Goal: Share content: Share content

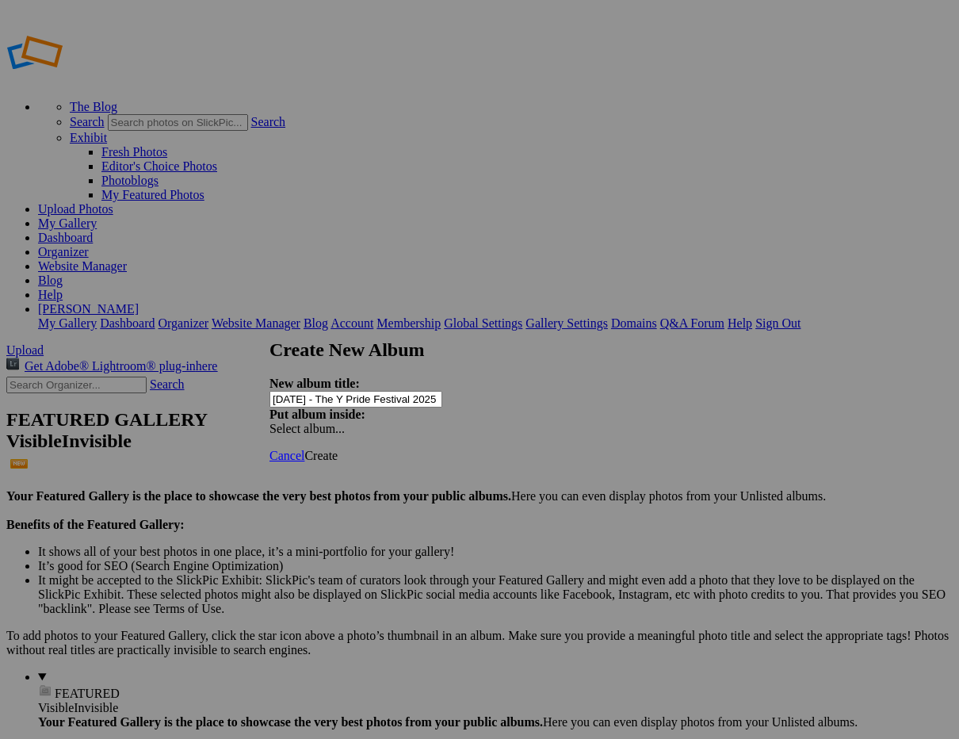
scroll to position [0, 17]
type input "[DATE] - The Y Pride Festival 2025"
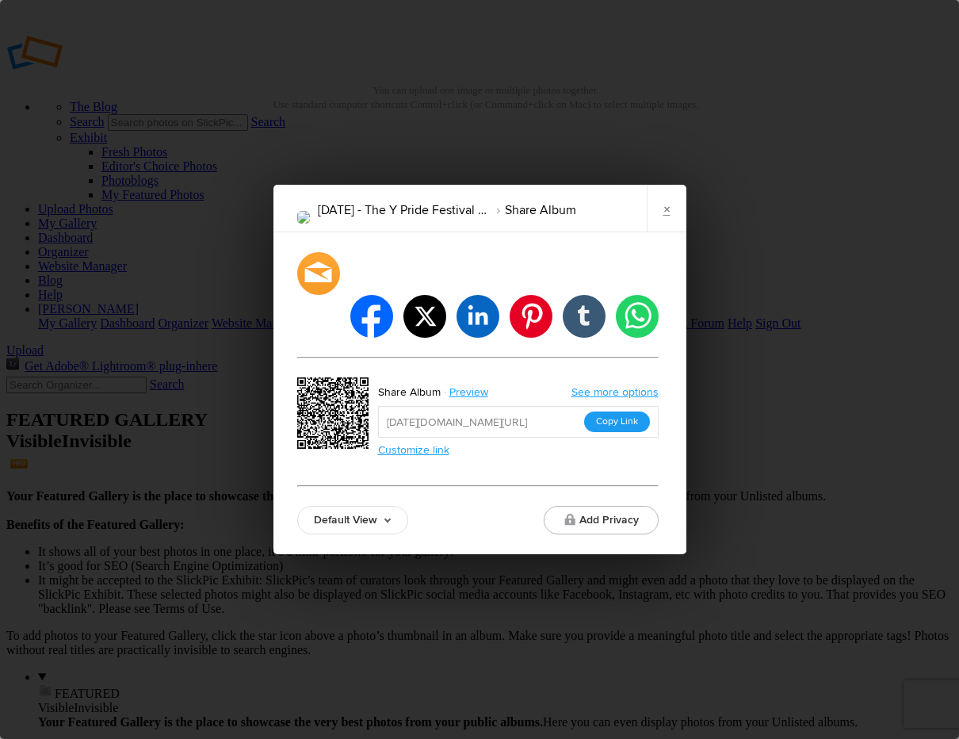
click at [621, 411] on button "Copy Link" at bounding box center [617, 421] width 66 height 21
click at [662, 231] on link "×" at bounding box center [667, 209] width 40 height 48
